Goal: Obtain resource: Download file/media

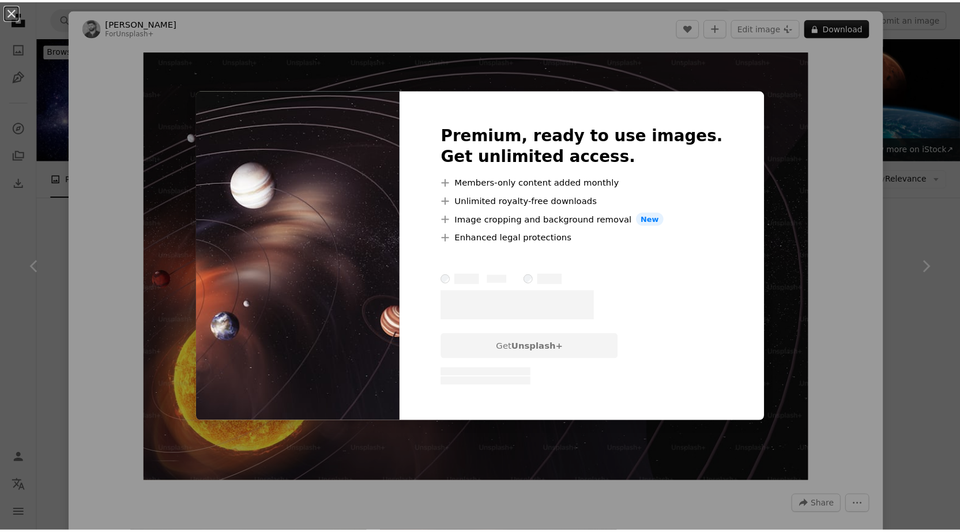
scroll to position [305, 0]
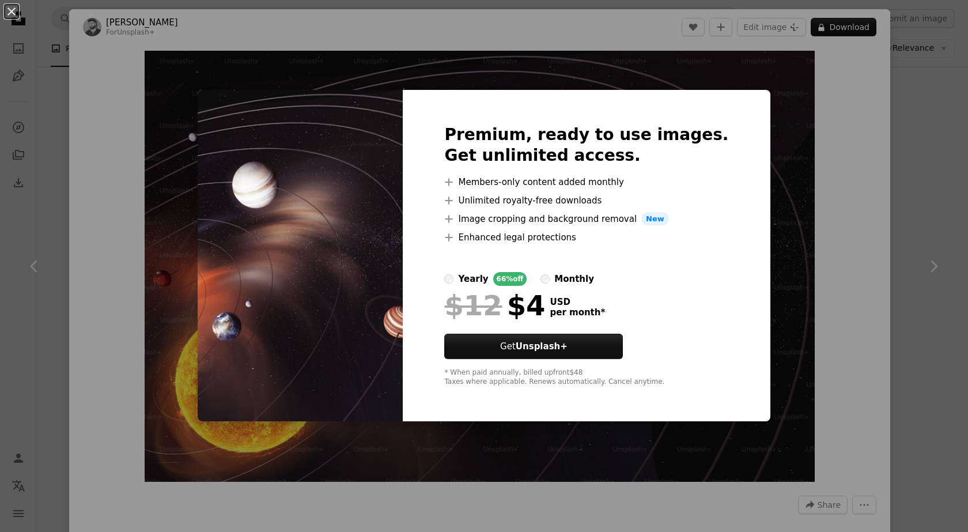
click at [785, 112] on div "An X shape Premium, ready to use images. Get unlimited access. A plus sign Memb…" at bounding box center [484, 266] width 968 height 532
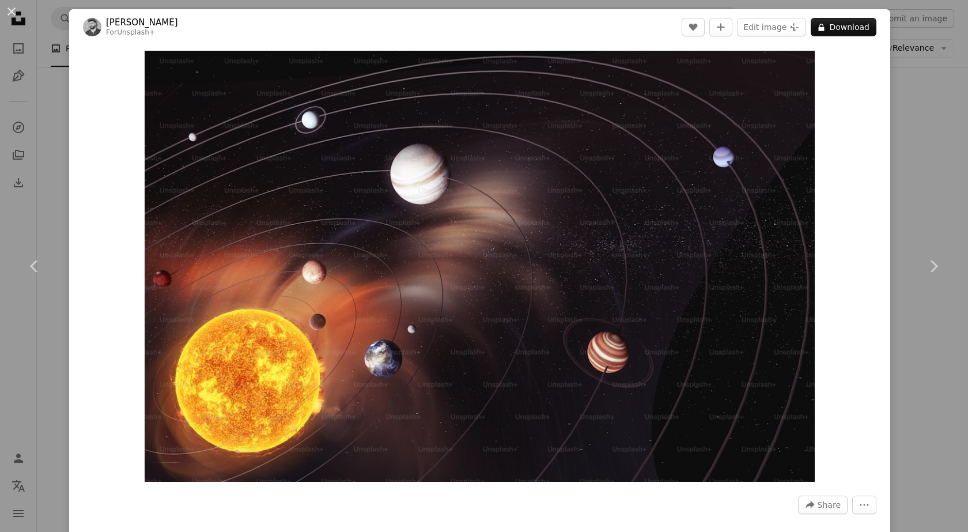
click at [938, 110] on div "An X shape Chevron left Chevron right [PERSON_NAME] For Unsplash+ A heart A plu…" at bounding box center [484, 266] width 968 height 532
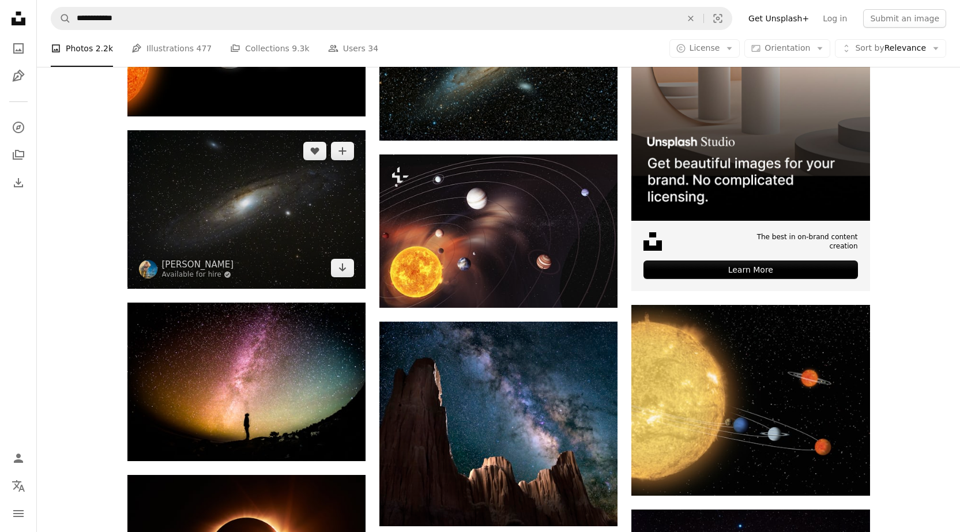
click at [228, 265] on img at bounding box center [246, 209] width 238 height 159
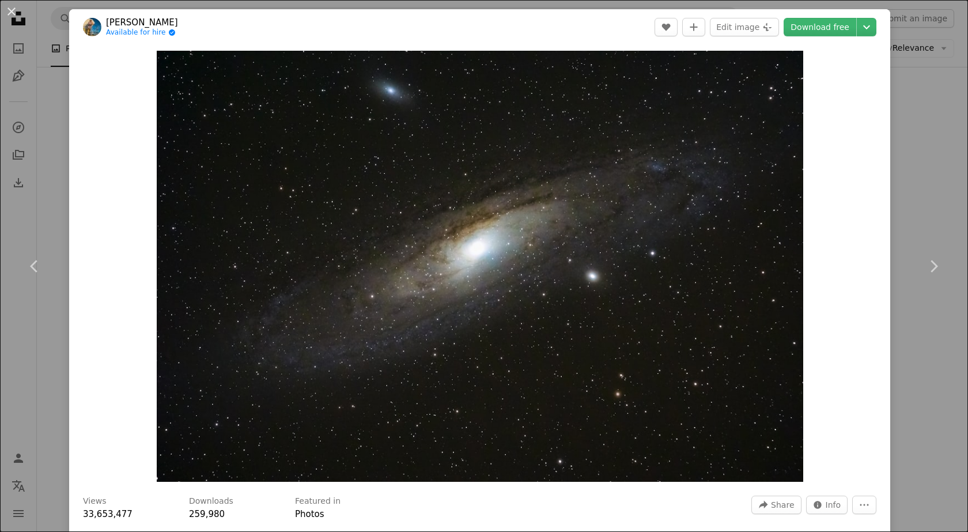
click at [904, 87] on div "An X shape Chevron left Chevron right [PERSON_NAME] Available for hire A checkm…" at bounding box center [484, 266] width 968 height 532
